Goal: Task Accomplishment & Management: Manage account settings

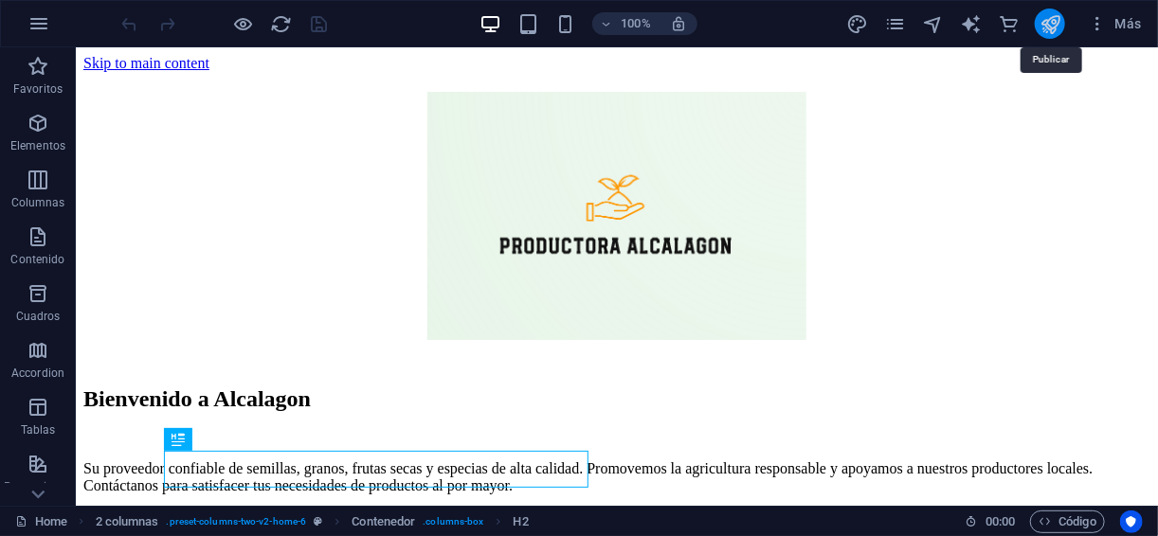
click at [1044, 28] on icon "publish" at bounding box center [1050, 24] width 22 height 22
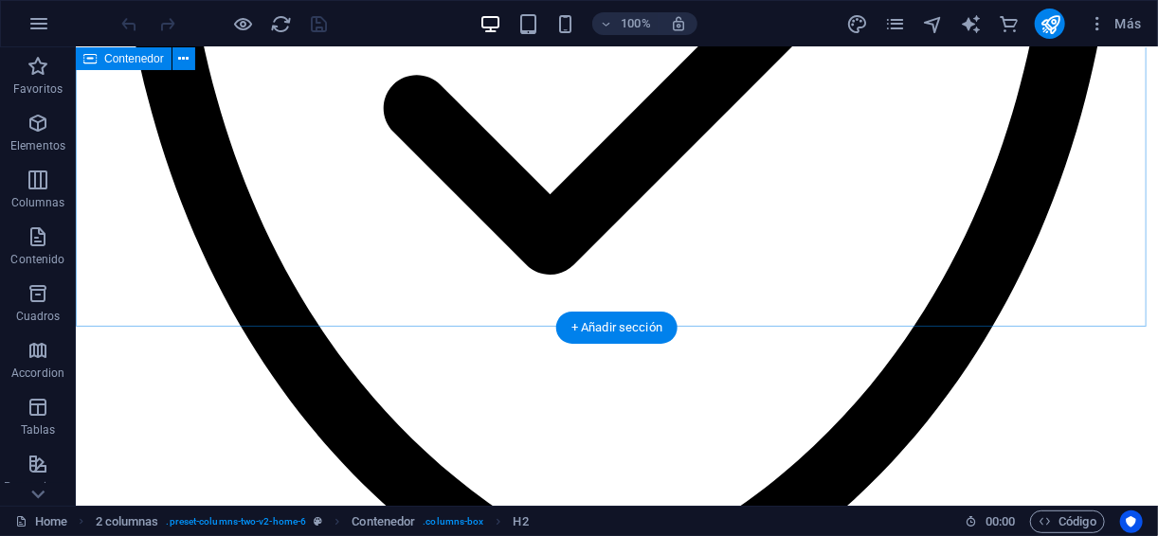
scroll to position [2555, 0]
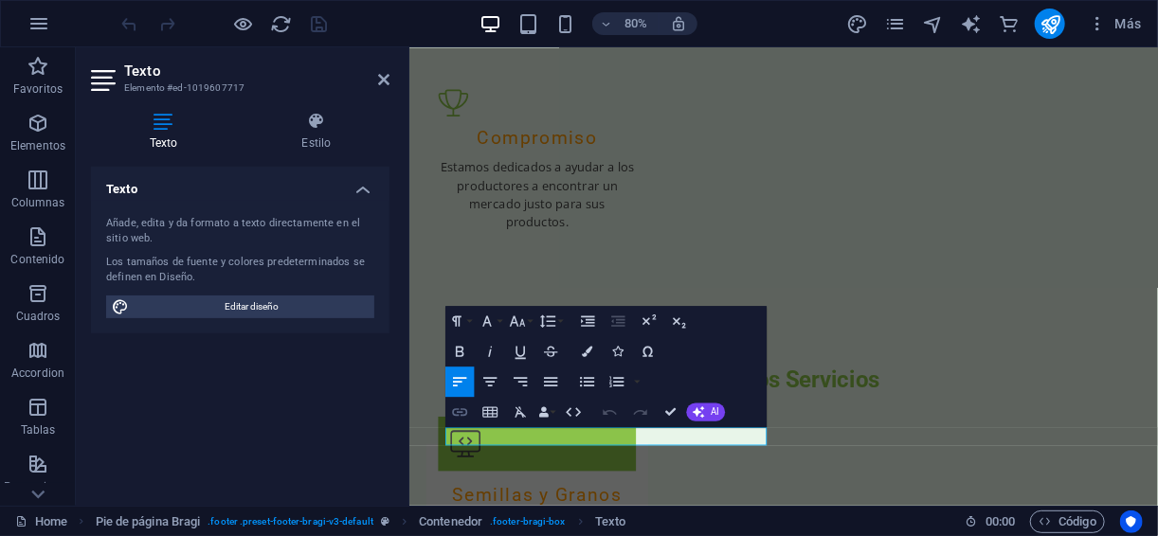
click at [458, 410] on icon "button" at bounding box center [460, 412] width 18 height 18
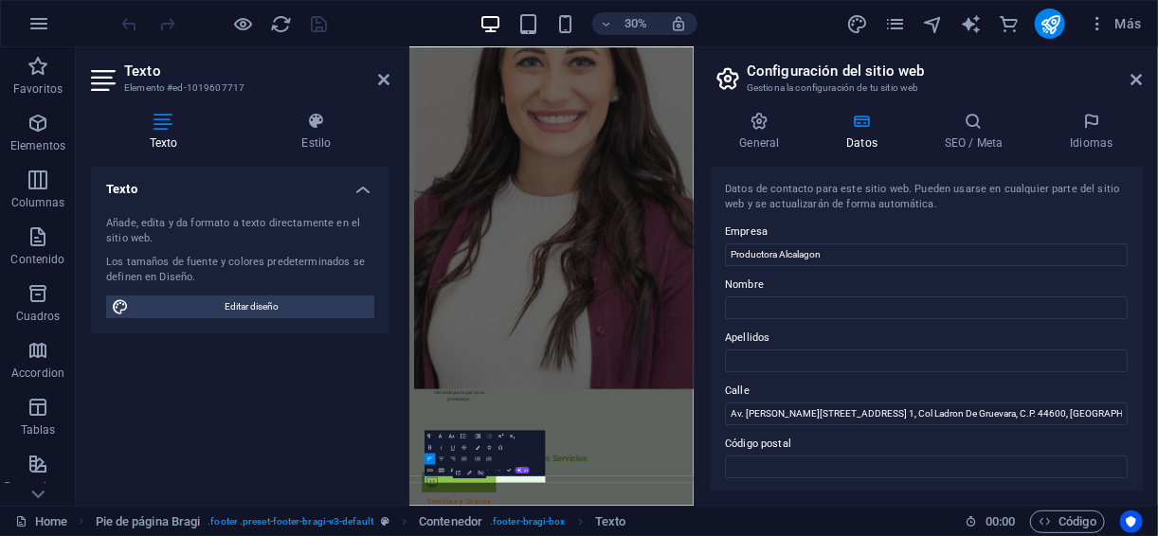
scroll to position [126, 0]
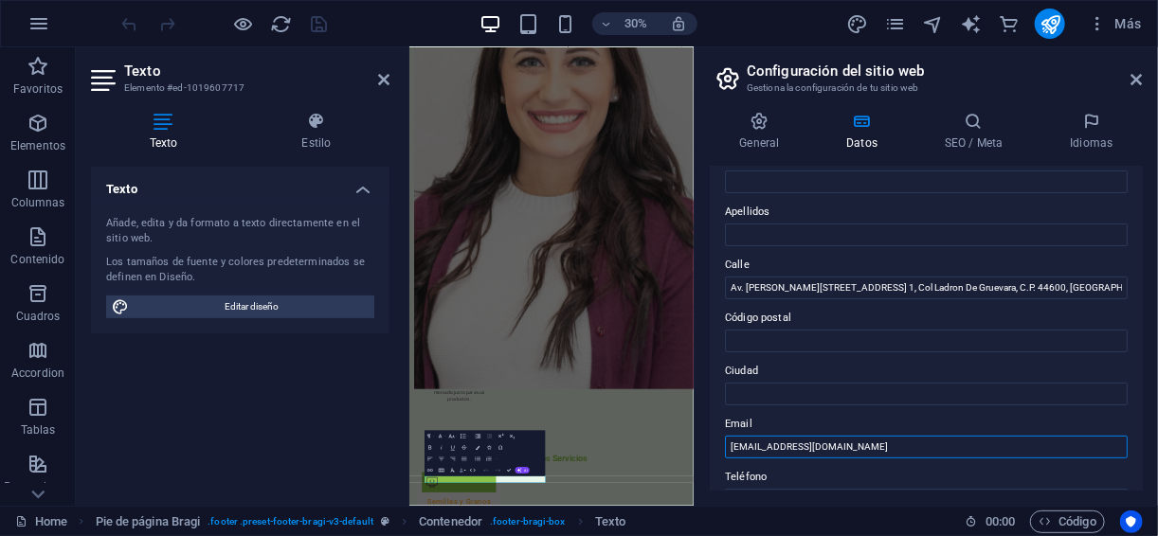
drag, startPoint x: 891, startPoint y: 440, endPoint x: 462, endPoint y: 475, distance: 429.7
click at [462, 475] on div "Home Favoritos Elementos Columnas Contenido Cuadros Accordion Tablas Prestacion…" at bounding box center [579, 276] width 1158 height 459
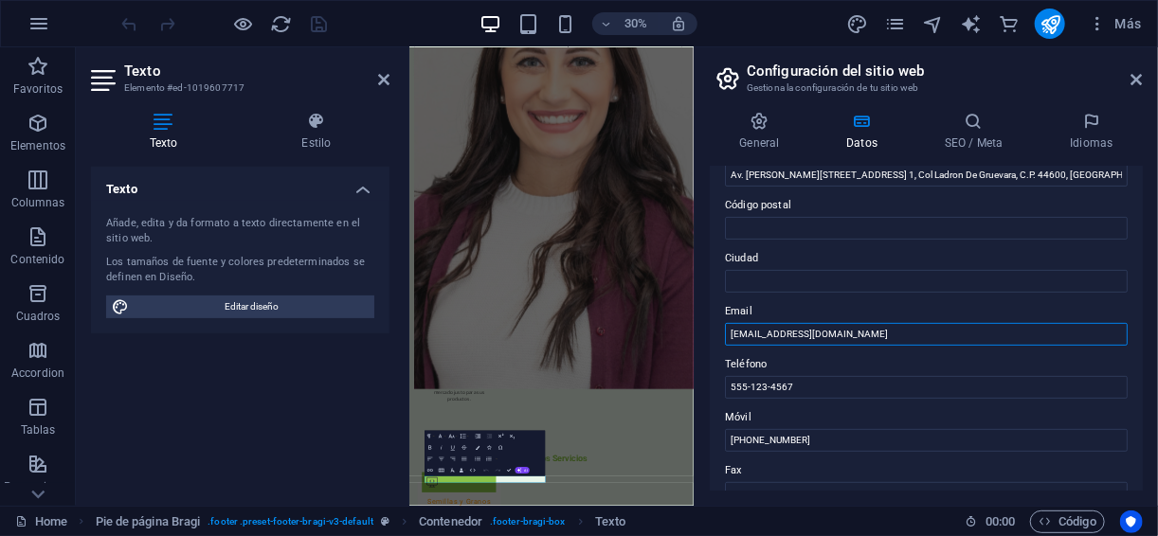
drag, startPoint x: 903, startPoint y: 447, endPoint x: 710, endPoint y: 484, distance: 196.8
click at [710, 484] on div "Datos de contacto para este sitio web. Pueden usarse en cualquier parte del sit…" at bounding box center [926, 329] width 433 height 324
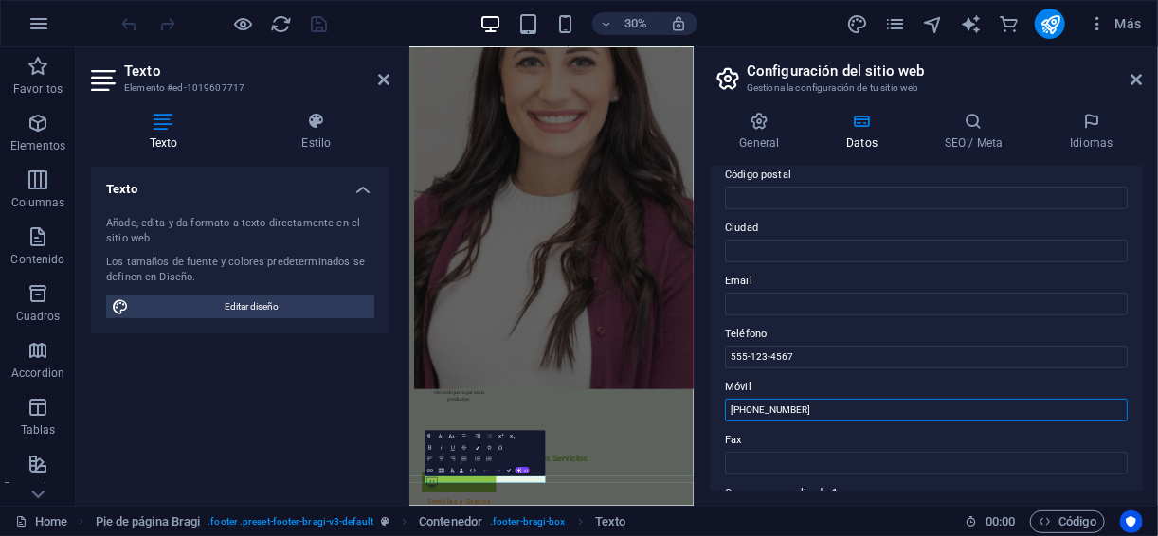
click at [807, 403] on input "[PHONE_NUMBER]" at bounding box center [926, 410] width 403 height 23
click at [775, 299] on input "Email" at bounding box center [926, 304] width 403 height 23
paste input "text"
click at [762, 309] on input "Email" at bounding box center [926, 304] width 403 height 23
type input "[EMAIL_ADDRESS][DOMAIN_NAME]"
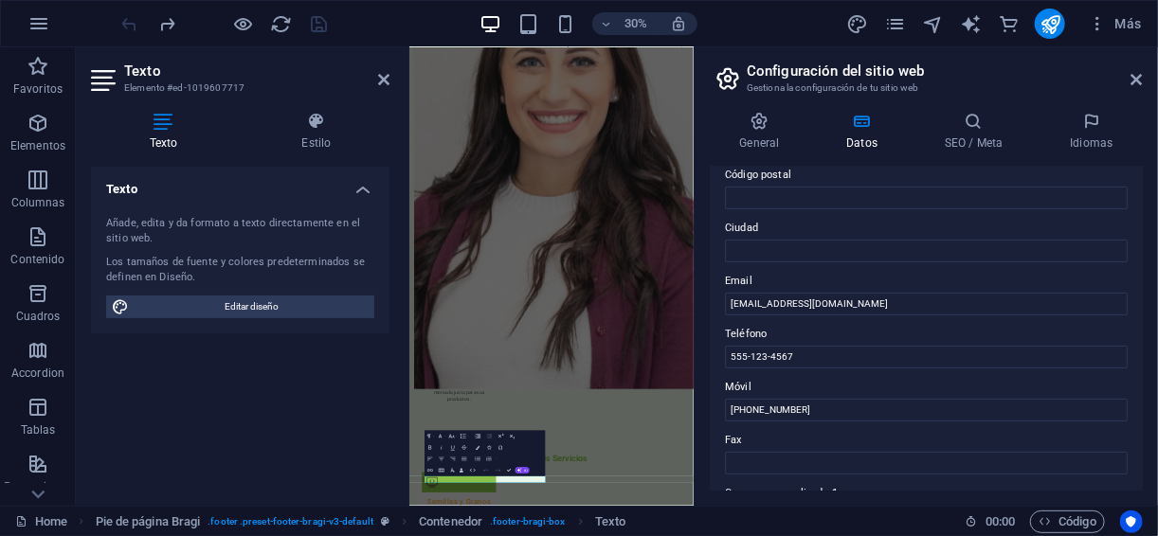
click at [1145, 76] on aside "Configuración del sitio web Gestiona la configuración de tu sitio web General D…" at bounding box center [926, 276] width 464 height 459
click at [1139, 83] on icon at bounding box center [1136, 79] width 11 height 15
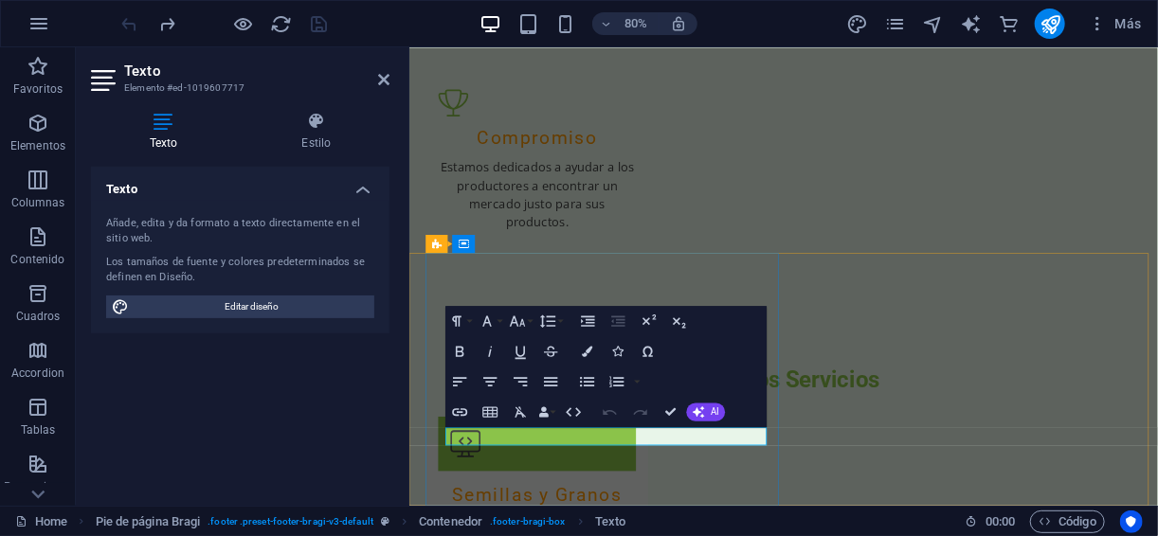
drag, startPoint x: 617, startPoint y: 531, endPoint x: 964, endPoint y: 1342, distance: 882.2
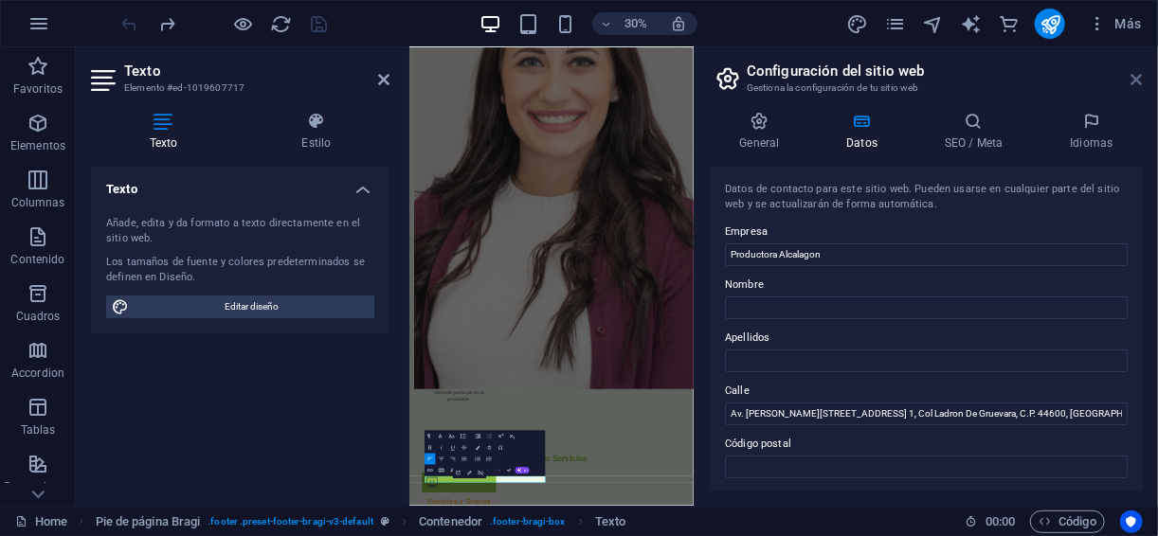
click at [1134, 82] on icon at bounding box center [1136, 79] width 11 height 15
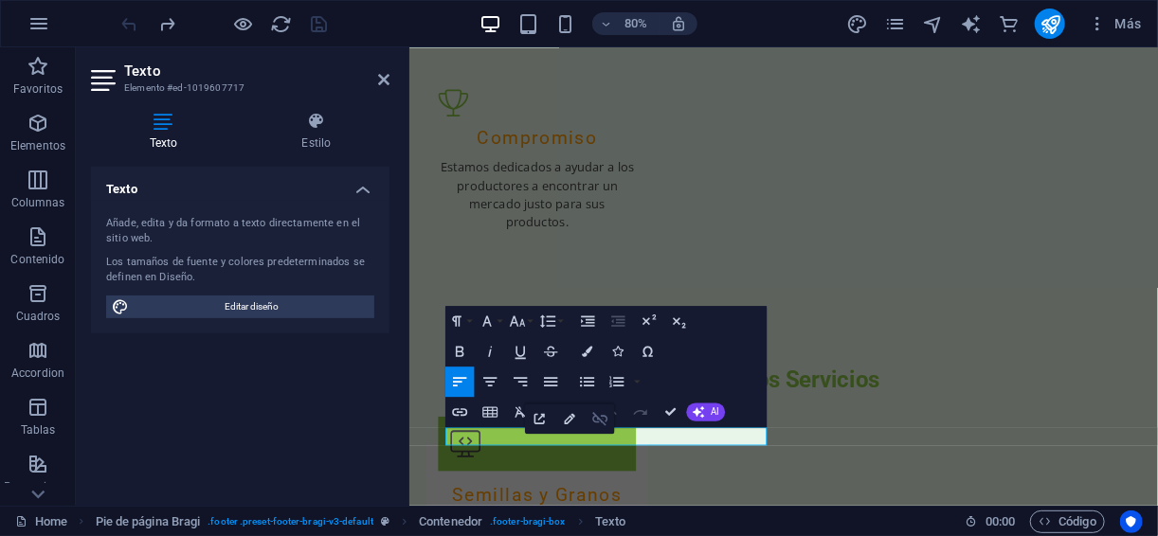
click at [588, 416] on button "Unlink" at bounding box center [600, 419] width 28 height 30
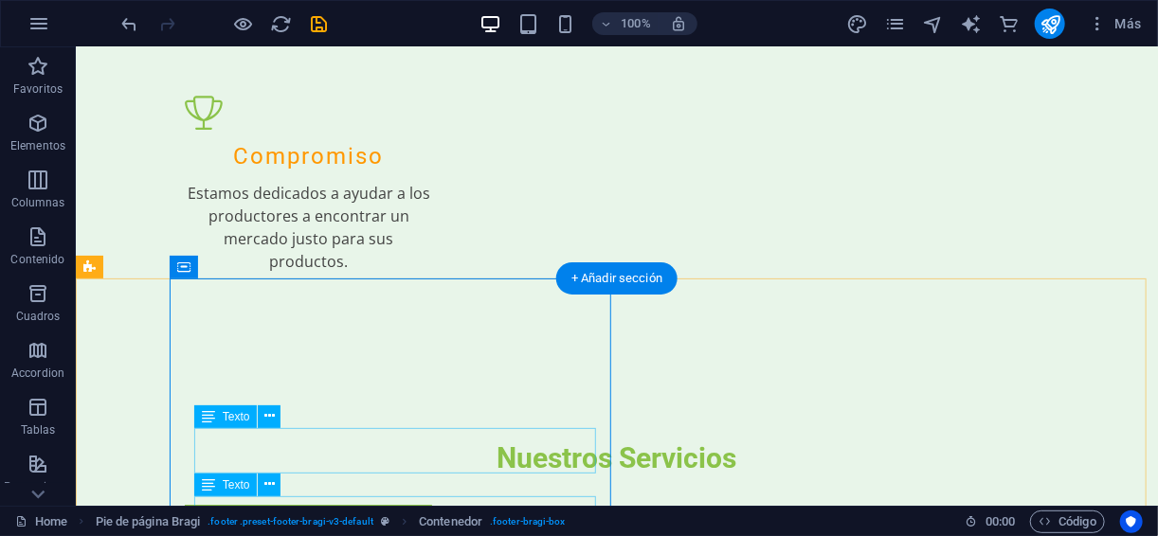
scroll to position [2555, 0]
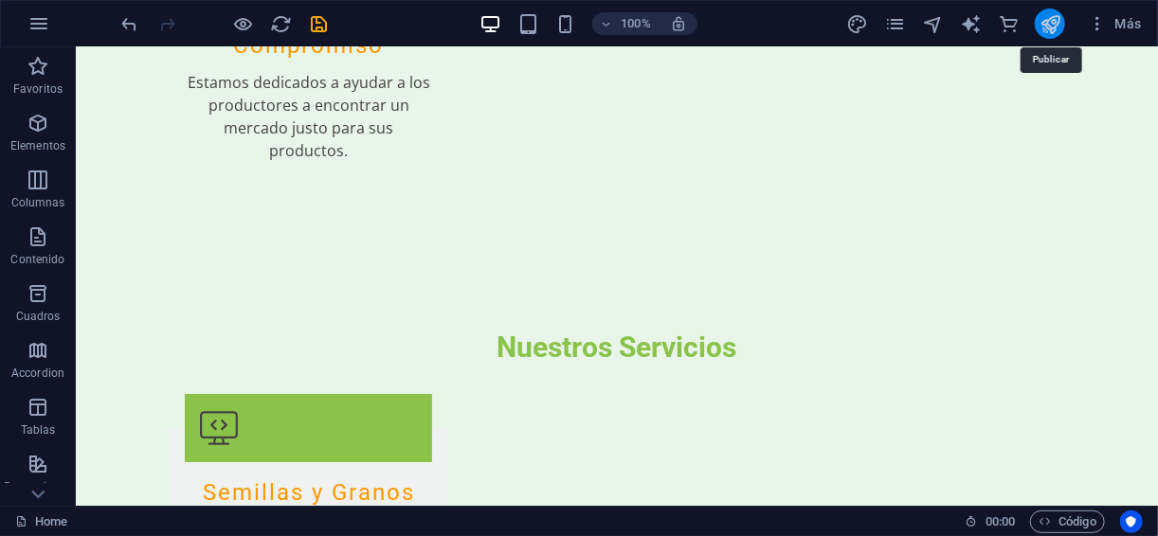
click at [1056, 32] on icon "publish" at bounding box center [1050, 24] width 22 height 22
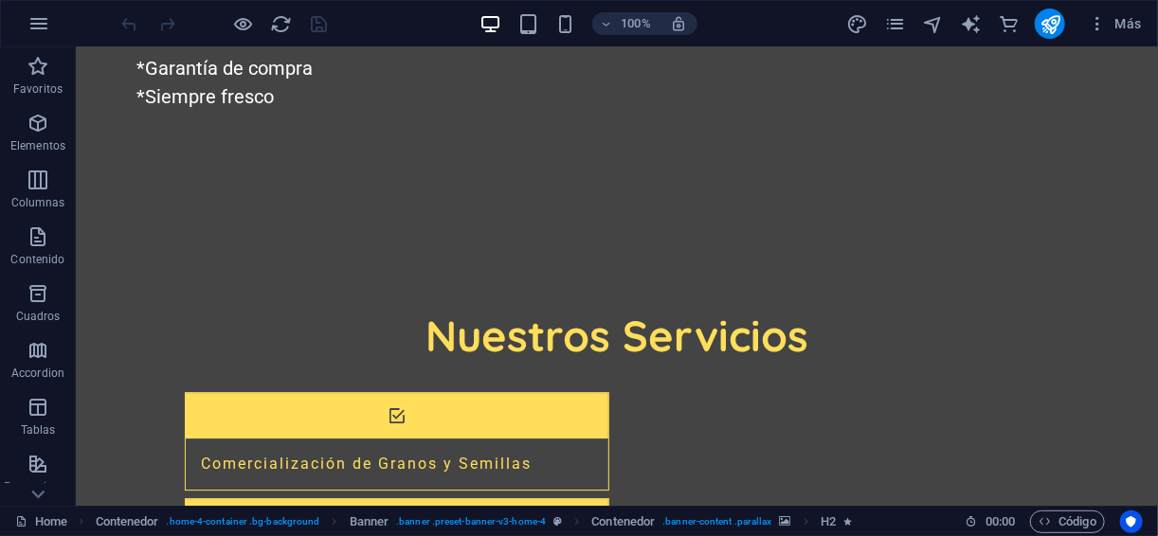
scroll to position [2177, 0]
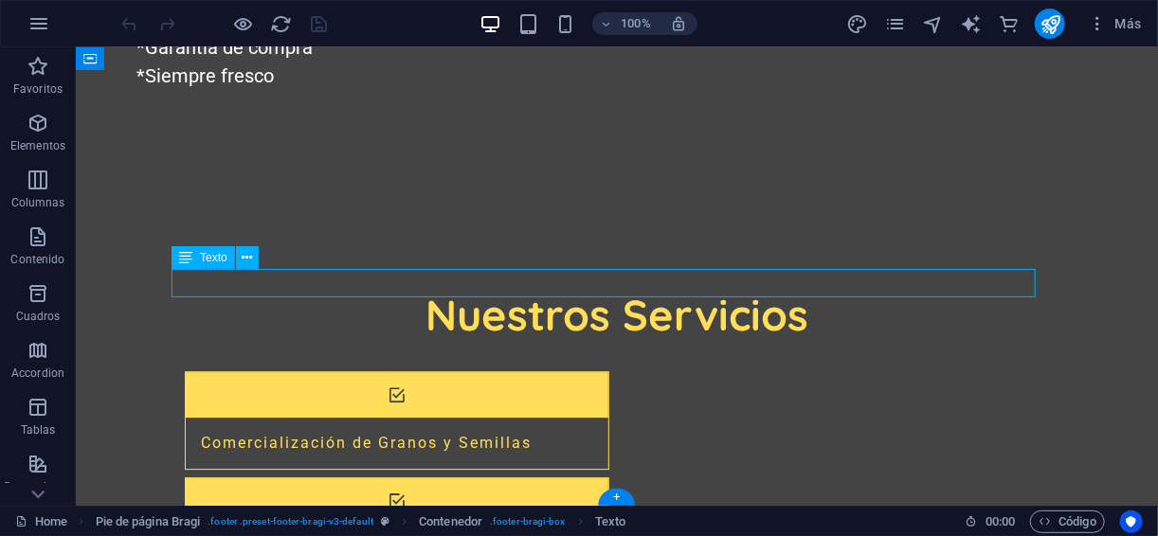
scroll to position [2160, 0]
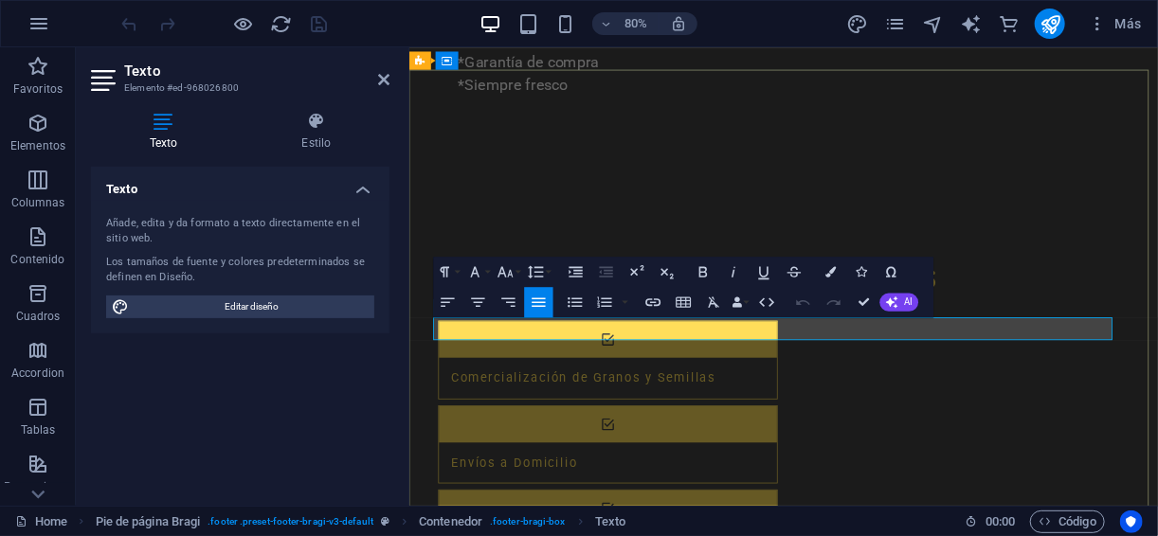
click at [580, 303] on icon "button" at bounding box center [582, 294] width 18 height 18
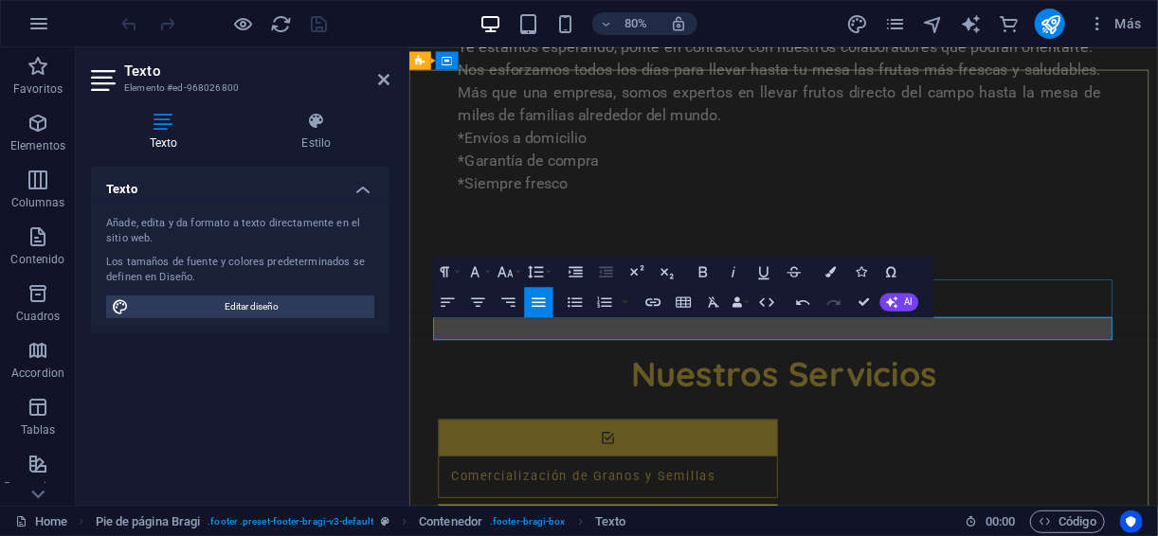
drag, startPoint x: 1144, startPoint y: 295, endPoint x: 1341, endPoint y: 226, distance: 208.6
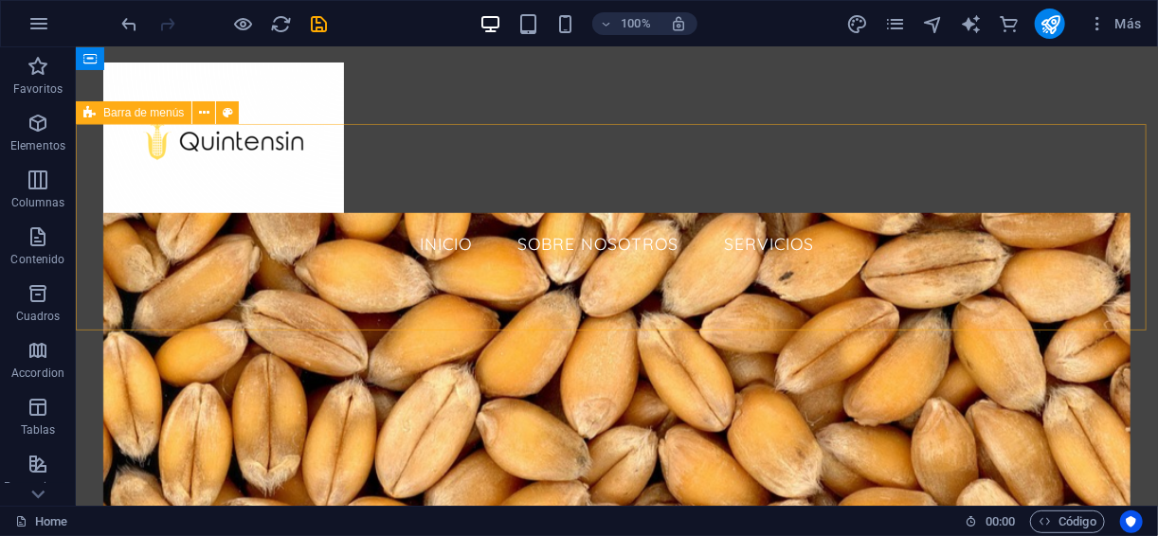
scroll to position [0, 0]
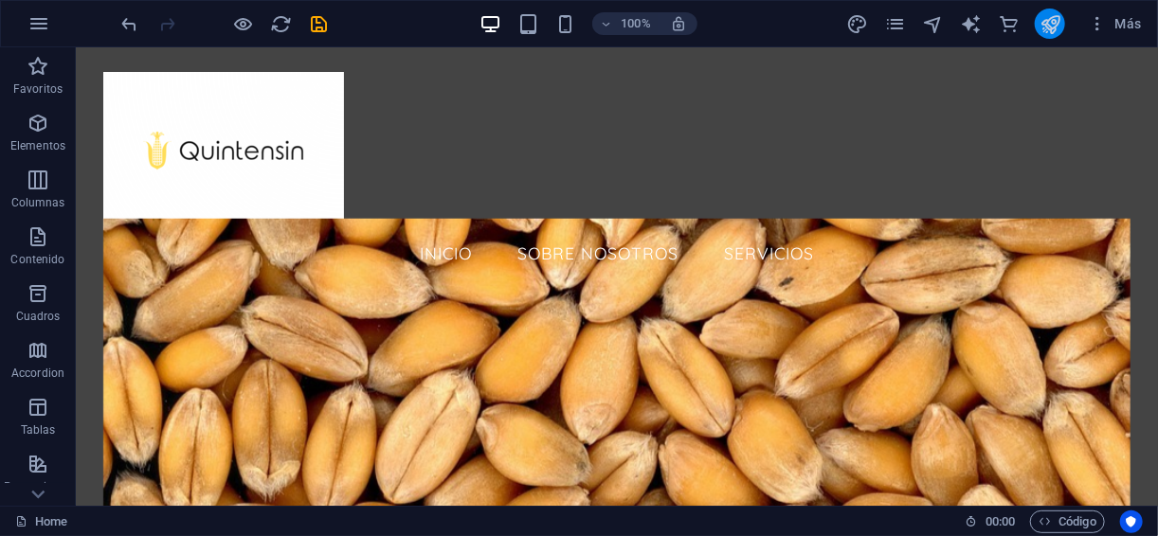
click at [1057, 23] on icon "publish" at bounding box center [1050, 24] width 22 height 22
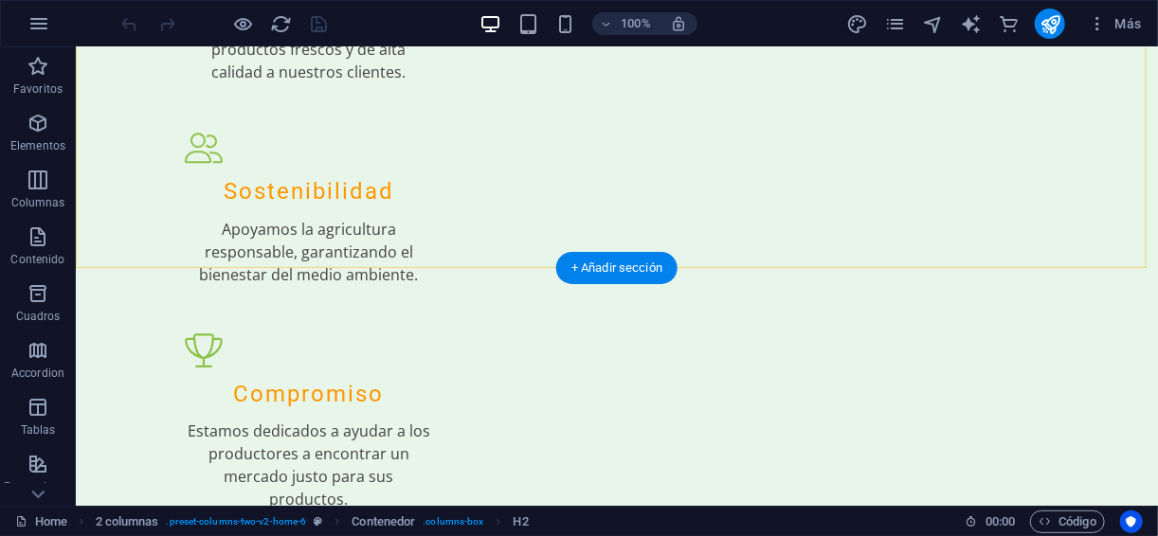
scroll to position [2555, 0]
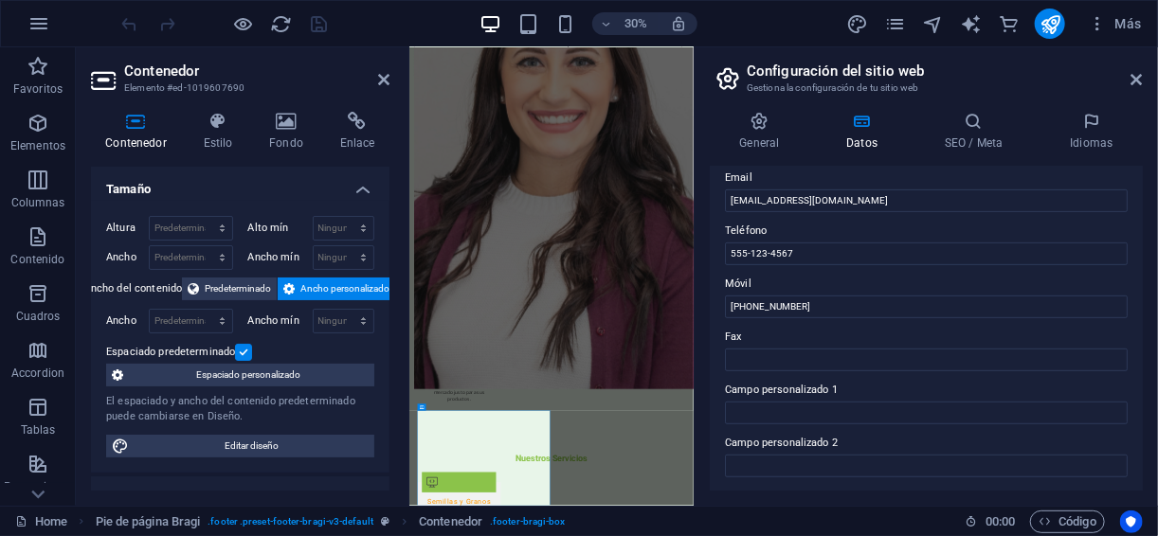
scroll to position [379, 0]
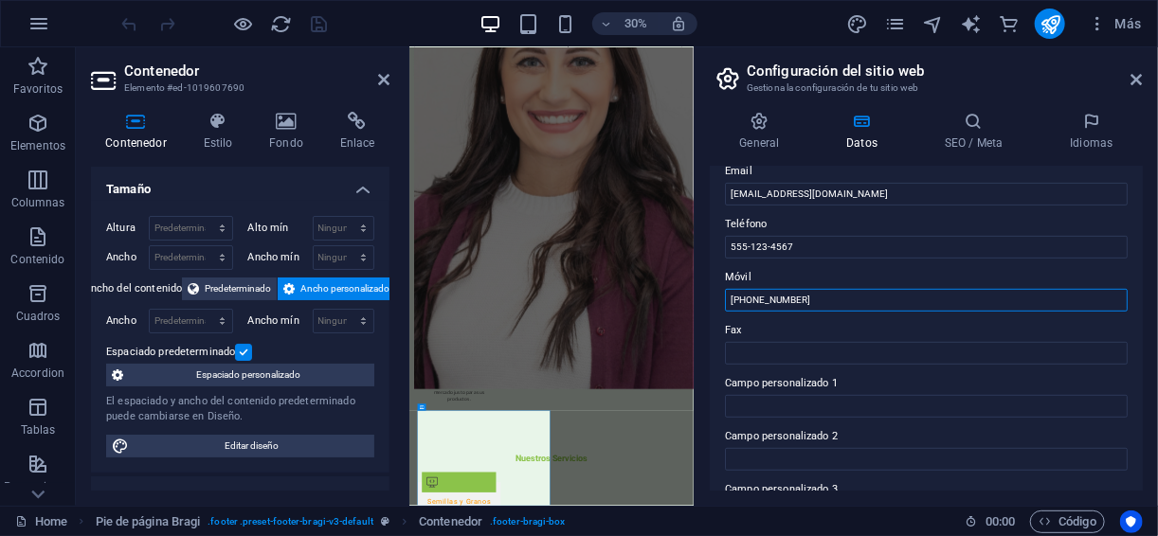
click at [849, 304] on input "[PHONE_NUMBER]" at bounding box center [926, 300] width 403 height 23
drag, startPoint x: 1243, startPoint y: 351, endPoint x: 778, endPoint y: 990, distance: 790.9
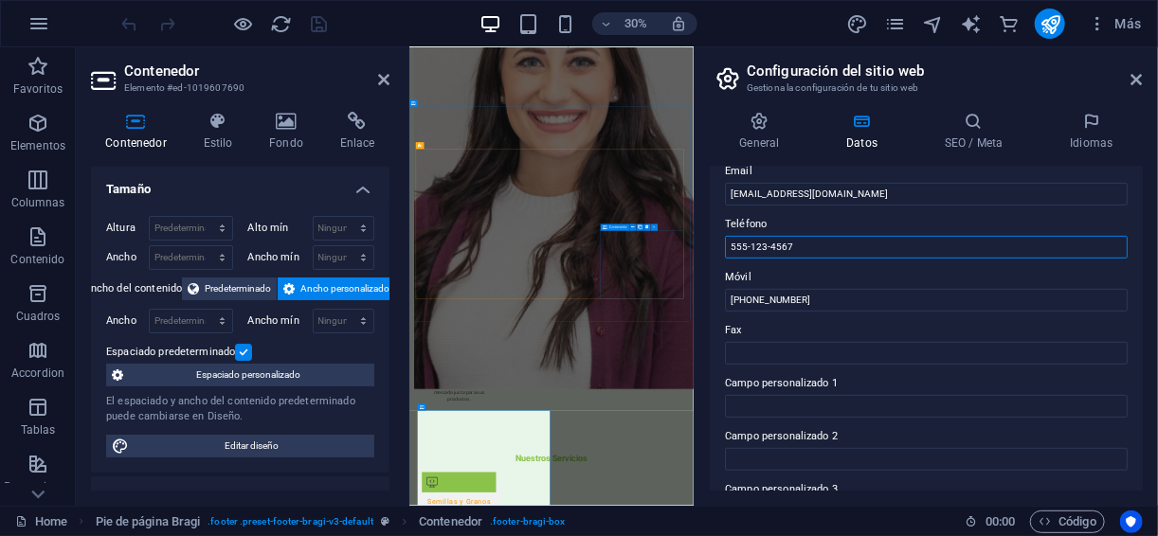
drag, startPoint x: 1191, startPoint y: 291, endPoint x: 1055, endPoint y: 685, distance: 417.1
paste input "3385262538"
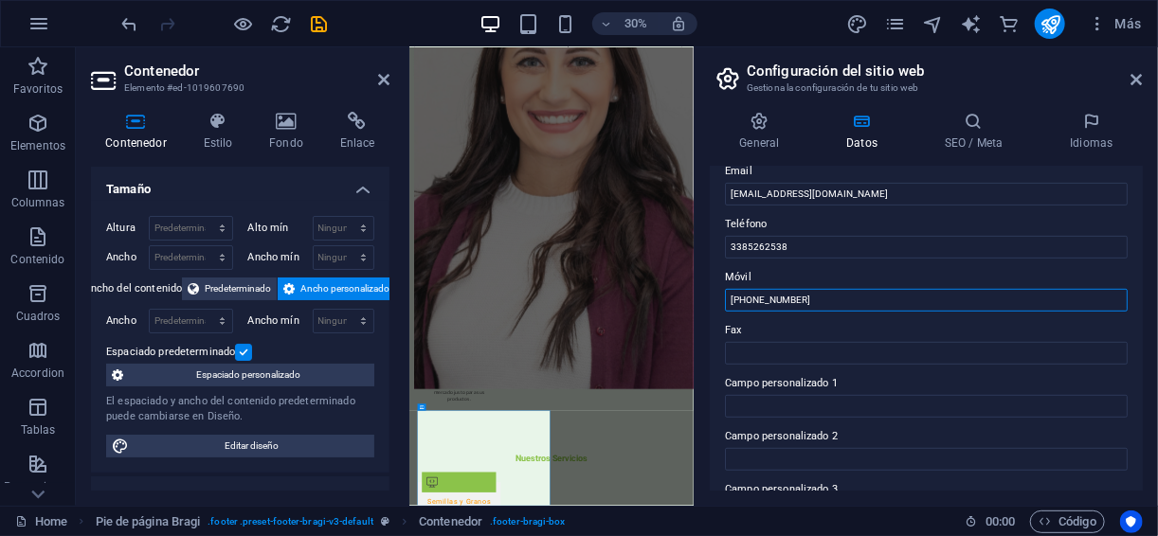
drag, startPoint x: 846, startPoint y: 303, endPoint x: 926, endPoint y: 889, distance: 591.0
click at [716, 302] on div "Datos de contacto para este sitio web. Pueden usarse en cualquier parte del sit…" at bounding box center [926, 329] width 433 height 324
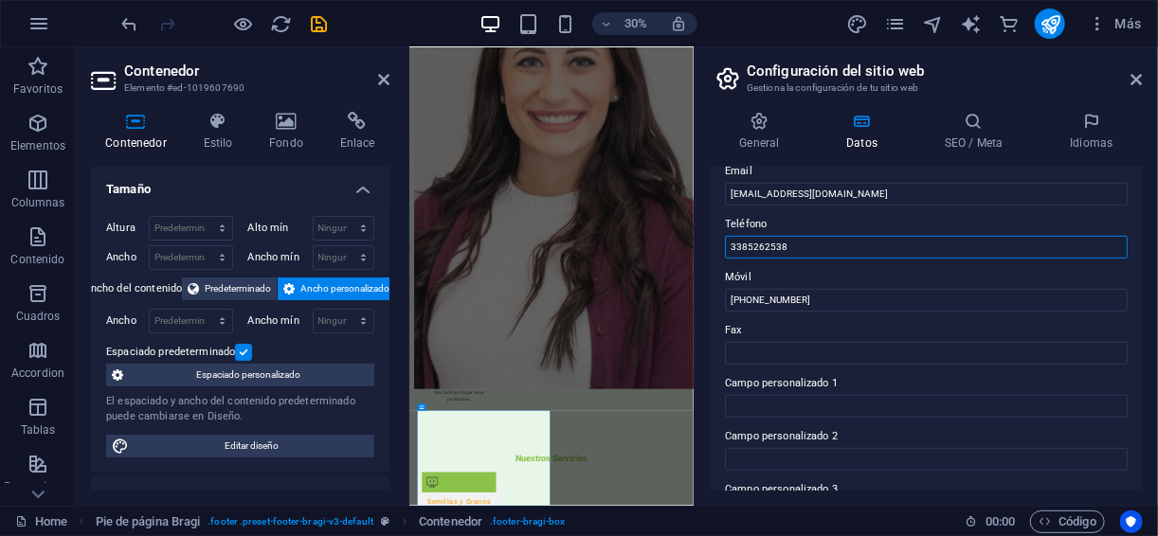
drag, startPoint x: 793, startPoint y: 252, endPoint x: 694, endPoint y: 256, distance: 99.6
click at [694, 256] on aside "Configuración del sitio web Gestiona la configuración de tu sitio web General D…" at bounding box center [926, 276] width 464 height 459
paste input "+52 (33)"
type input "[PHONE_NUMBER]"
click at [1143, 74] on aside "Configuración del sitio web Gestiona la configuración de tu sitio web General D…" at bounding box center [926, 276] width 464 height 459
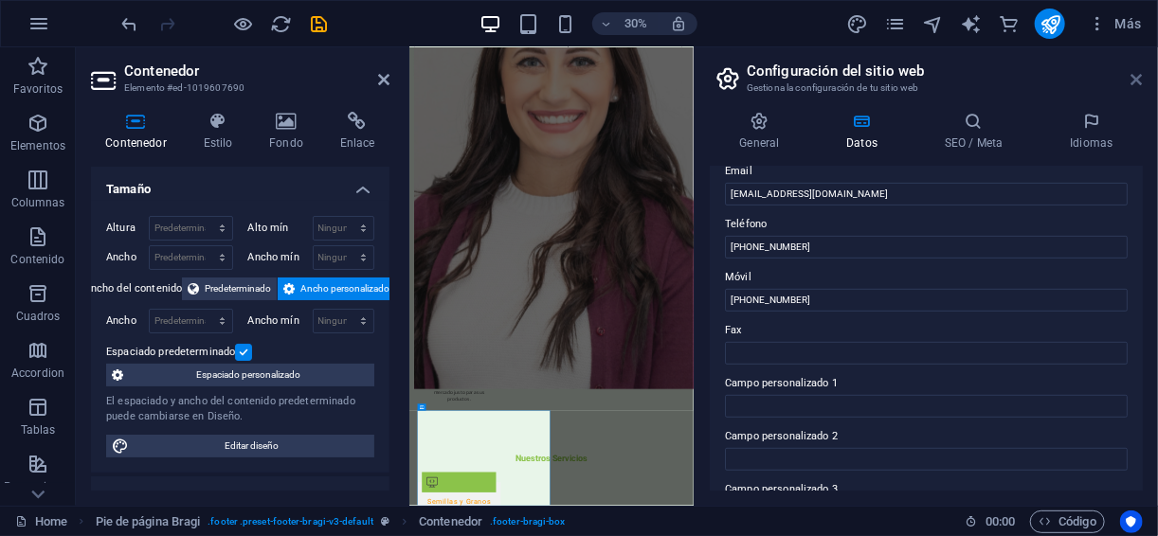
click at [1135, 82] on icon at bounding box center [1136, 79] width 11 height 15
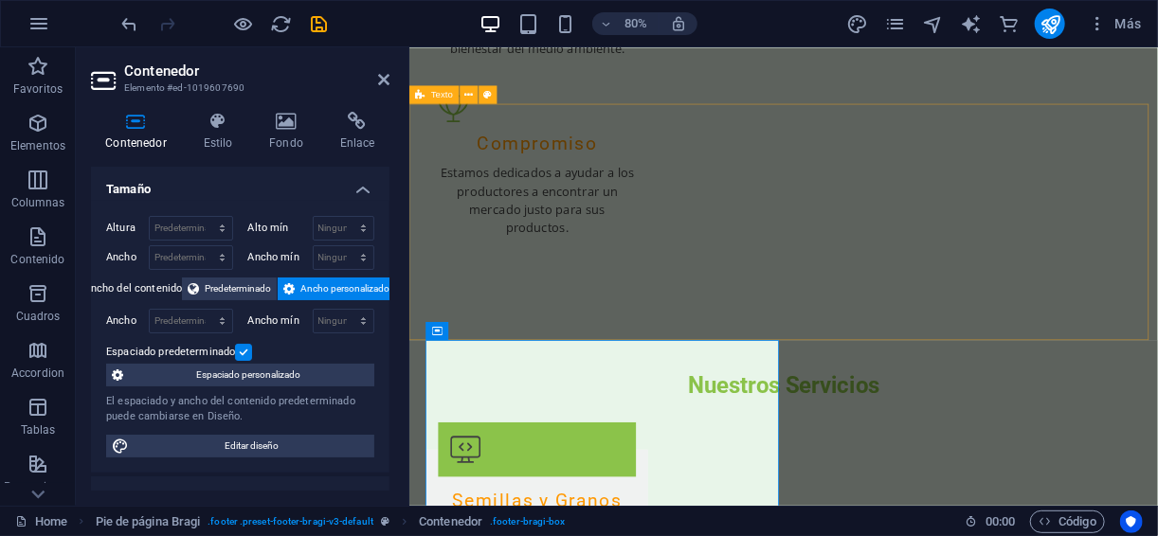
scroll to position [2440, 0]
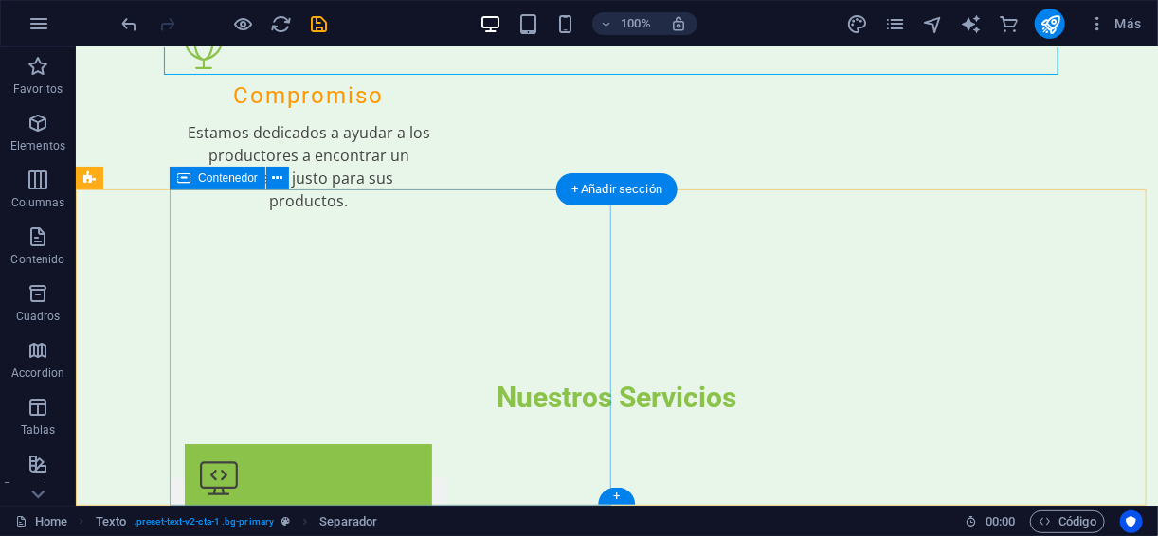
scroll to position [2555, 0]
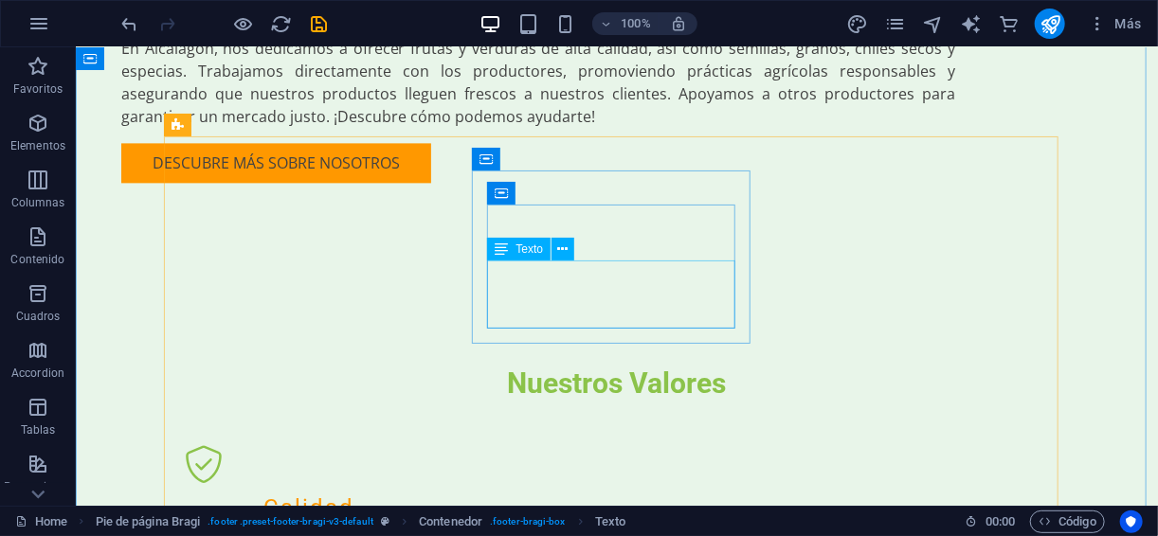
scroll to position [1544, 0]
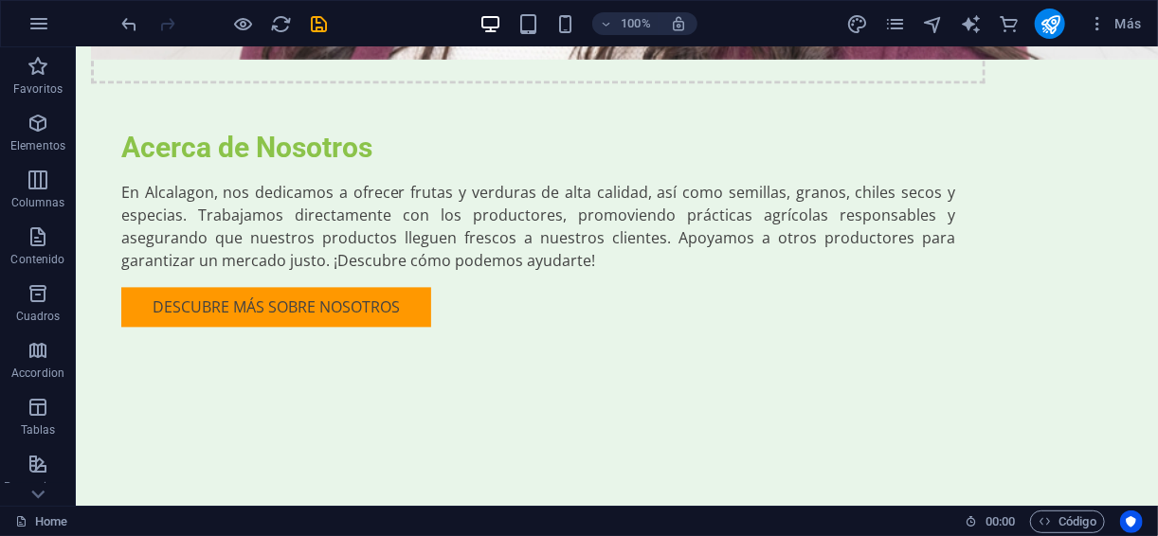
click at [317, 2] on div "100% Más" at bounding box center [579, 23] width 1156 height 45
click at [316, 16] on icon "save" at bounding box center [320, 24] width 22 height 22
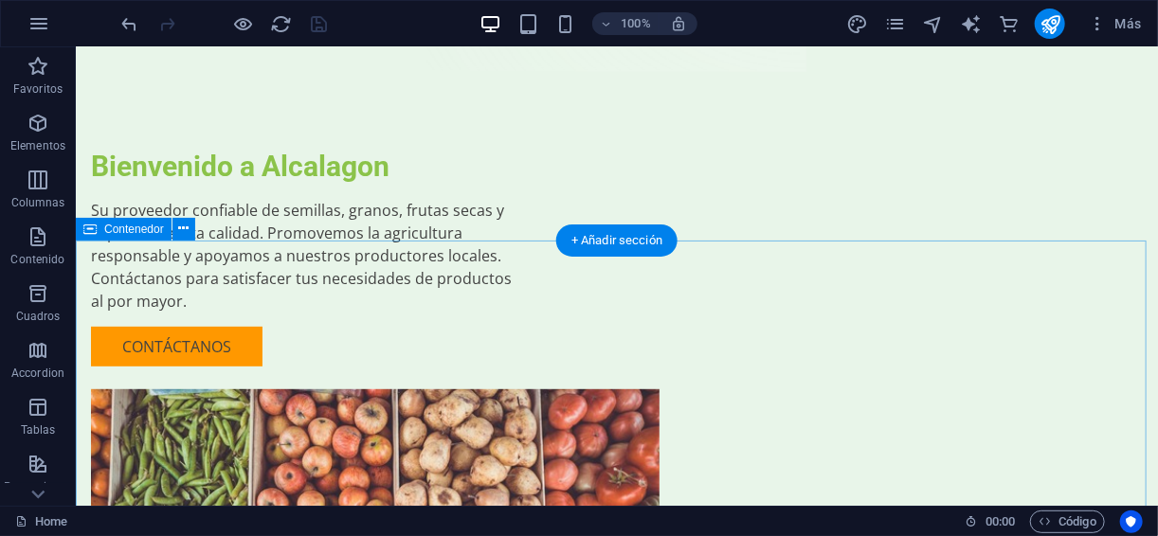
scroll to position [0, 0]
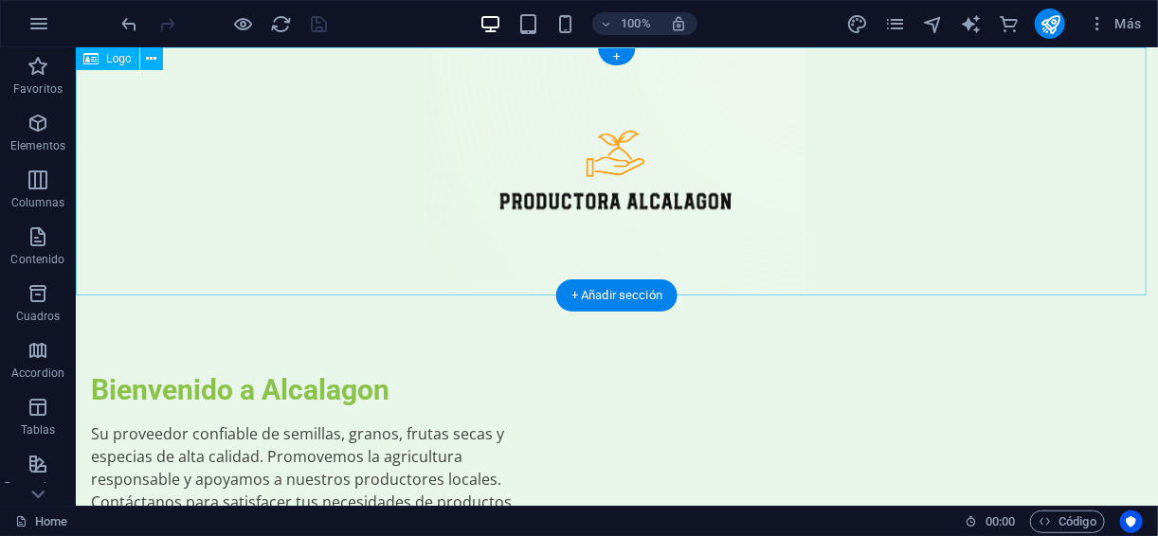
click at [674, 156] on div at bounding box center [616, 170] width 1082 height 248
click at [619, 191] on div at bounding box center [616, 170] width 1082 height 248
select select "px"
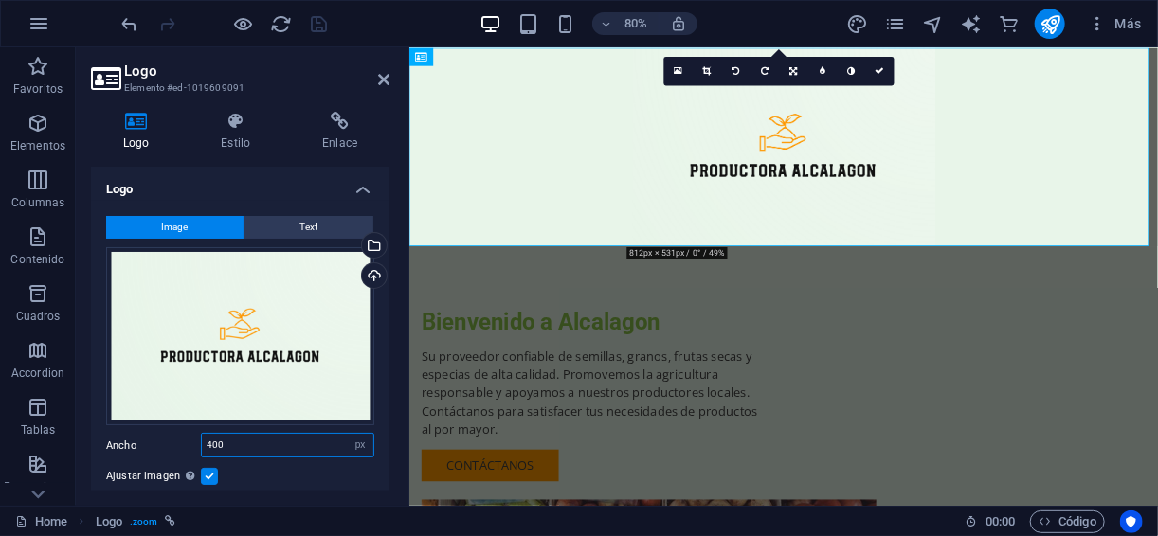
click at [283, 445] on input "400" at bounding box center [288, 445] width 172 height 23
type input "4"
type input "500"
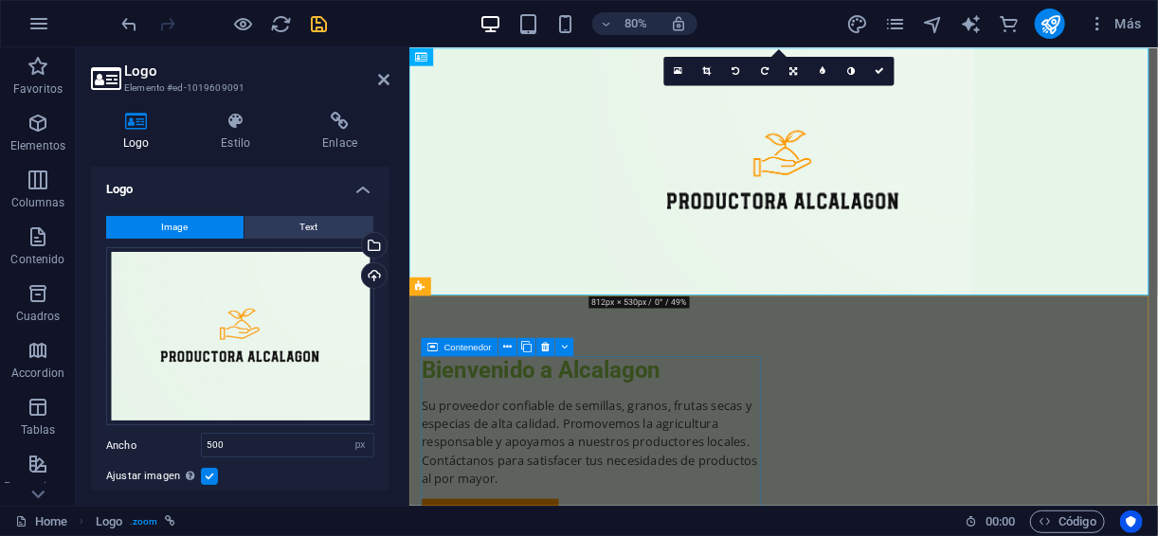
click at [813, 505] on div "Bienvenido a Alcalagon Su proveedor confiable de semillas, granos, frutas secas…" at bounding box center [636, 541] width 425 height 219
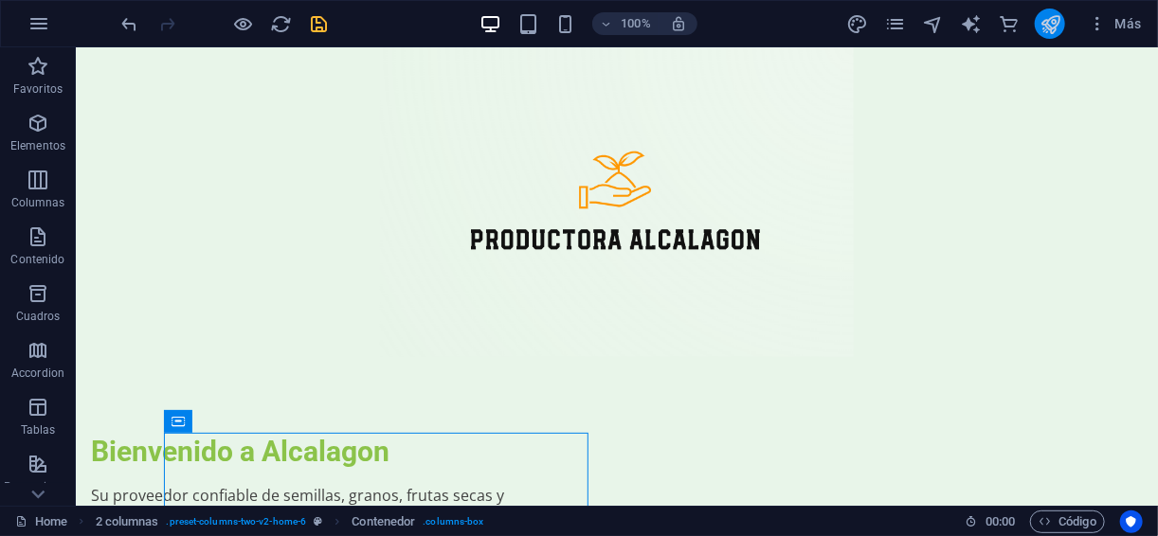
click at [1042, 23] on icon "publish" at bounding box center [1050, 24] width 22 height 22
